Goal: Task Accomplishment & Management: Use online tool/utility

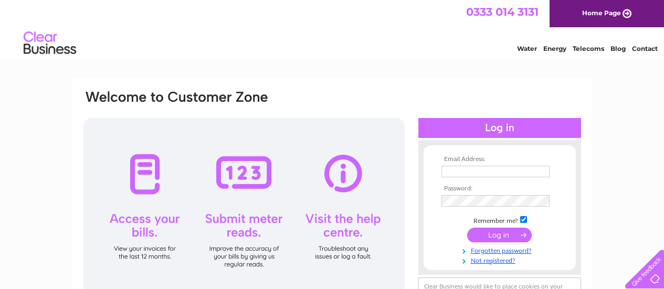
type input "lawrence_chau112@hotmail.com"
click at [507, 236] on input "submit" at bounding box center [499, 235] width 65 height 15
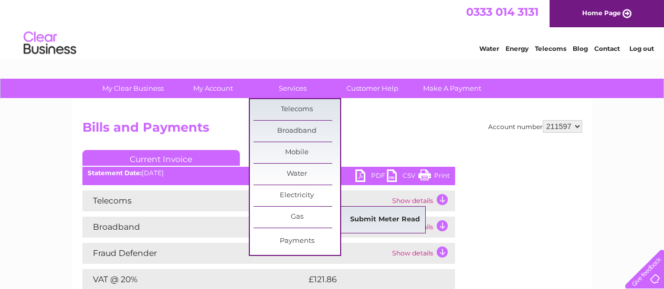
click at [366, 224] on link "Submit Meter Read" at bounding box center [385, 220] width 87 height 21
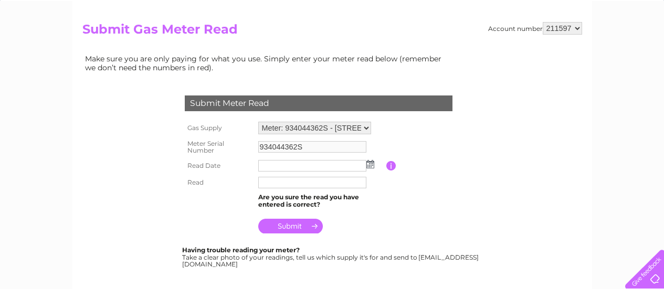
scroll to position [105, 0]
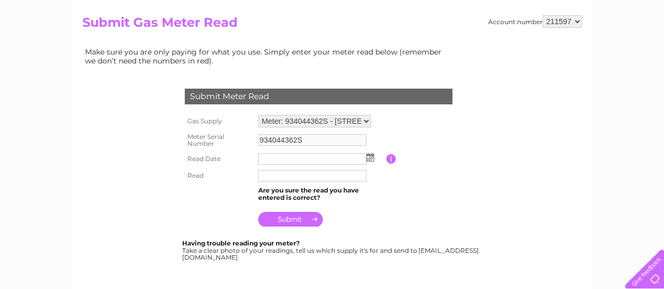
click at [371, 160] on img at bounding box center [371, 157] width 8 height 8
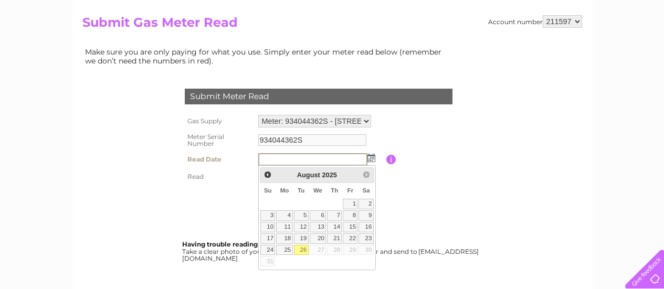
click at [307, 249] on link "26" at bounding box center [301, 250] width 15 height 11
type input "2025/08/26"
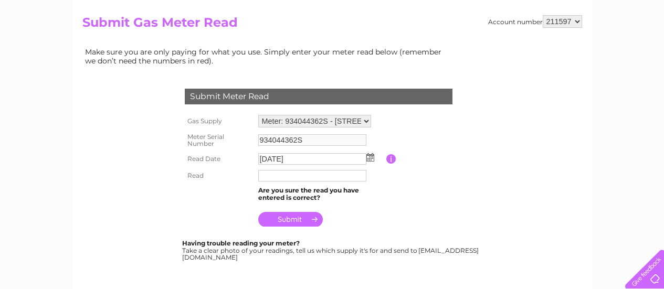
click at [299, 176] on input "text" at bounding box center [312, 176] width 108 height 12
type input "2198"
click at [280, 222] on input "submit" at bounding box center [290, 219] width 65 height 15
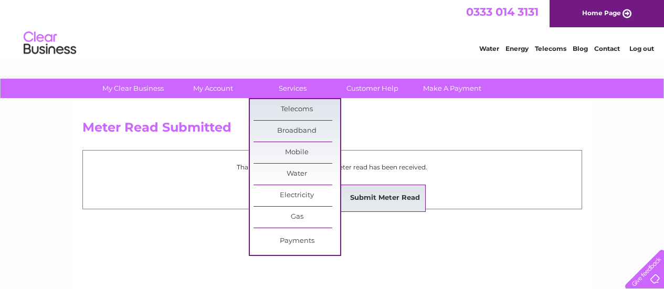
click at [370, 195] on link "Submit Meter Read" at bounding box center [385, 198] width 87 height 21
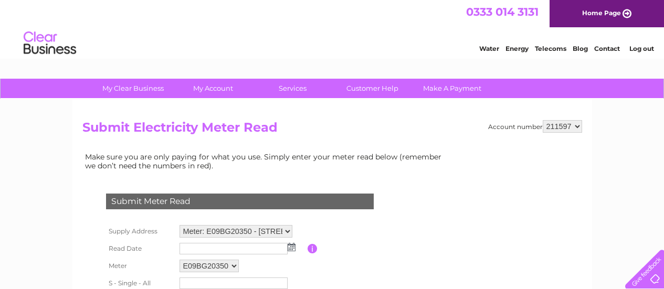
click at [291, 247] on img at bounding box center [292, 247] width 8 height 8
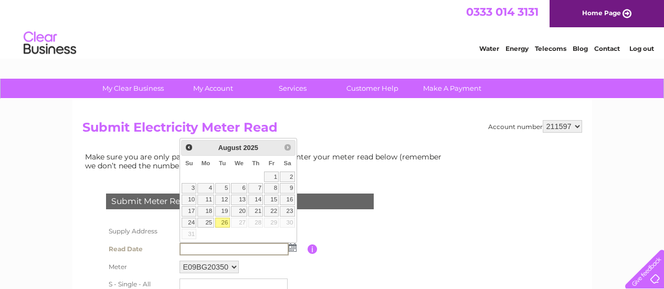
click at [227, 225] on link "26" at bounding box center [222, 223] width 15 height 11
type input "2025/08/26"
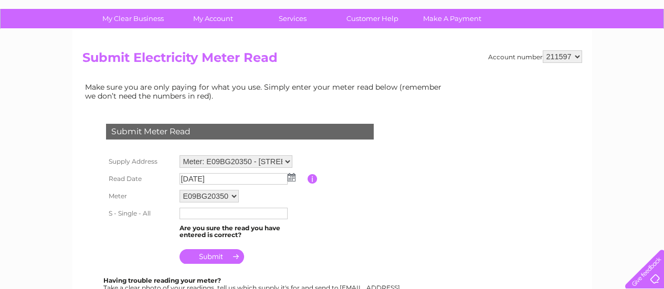
scroll to position [158, 0]
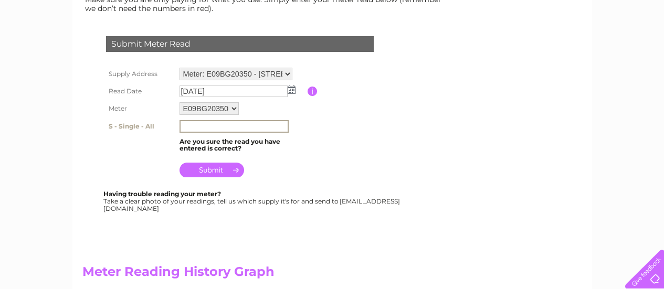
drag, startPoint x: 239, startPoint y: 125, endPoint x: 235, endPoint y: 133, distance: 9.4
click at [239, 125] on input "text" at bounding box center [234, 126] width 109 height 13
type input "373287"
click at [228, 168] on input "submit" at bounding box center [212, 170] width 65 height 15
